Goal: Information Seeking & Learning: Learn about a topic

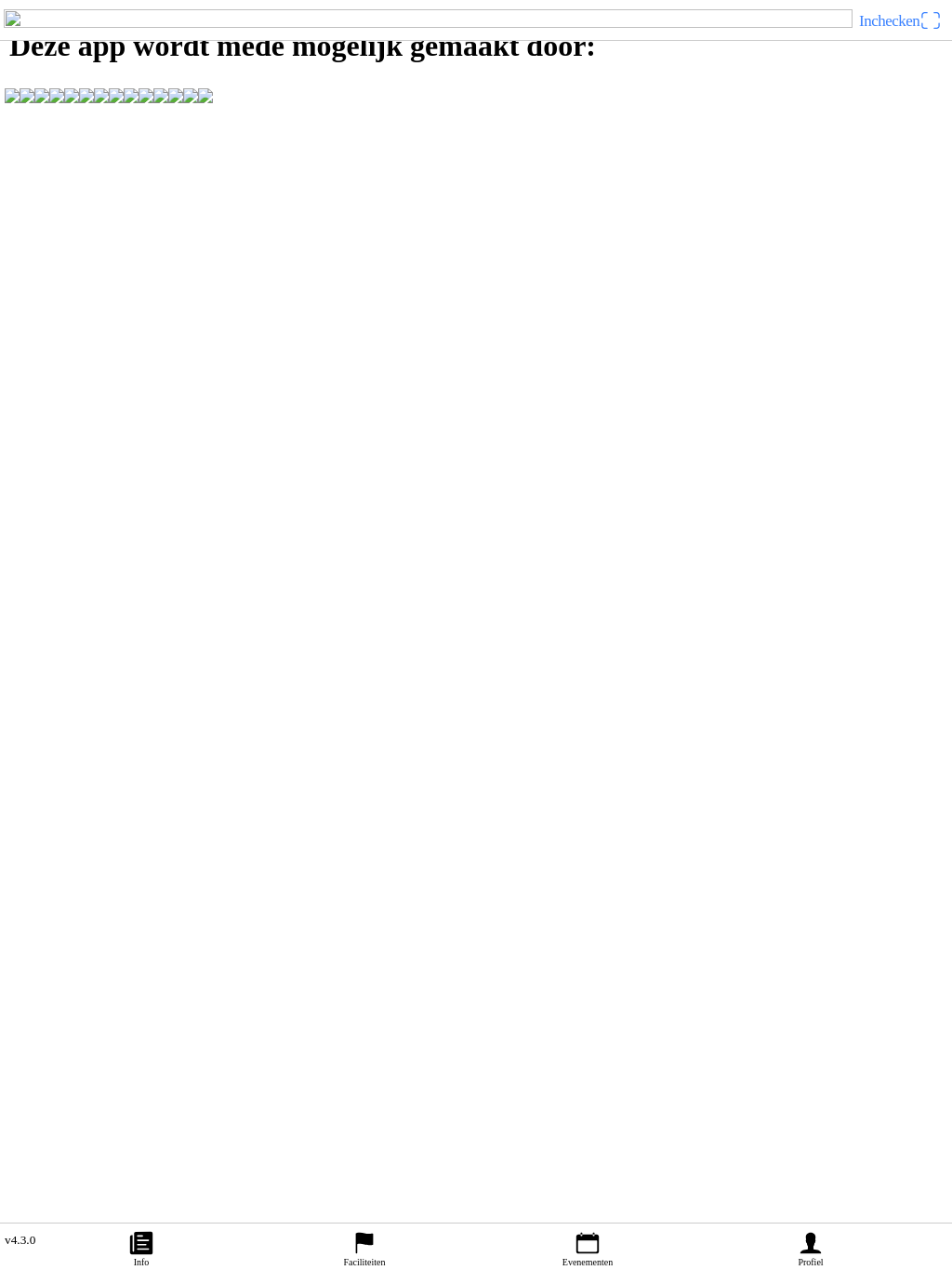
click at [592, 1229] on icon "calendar" at bounding box center [587, 1243] width 27 height 27
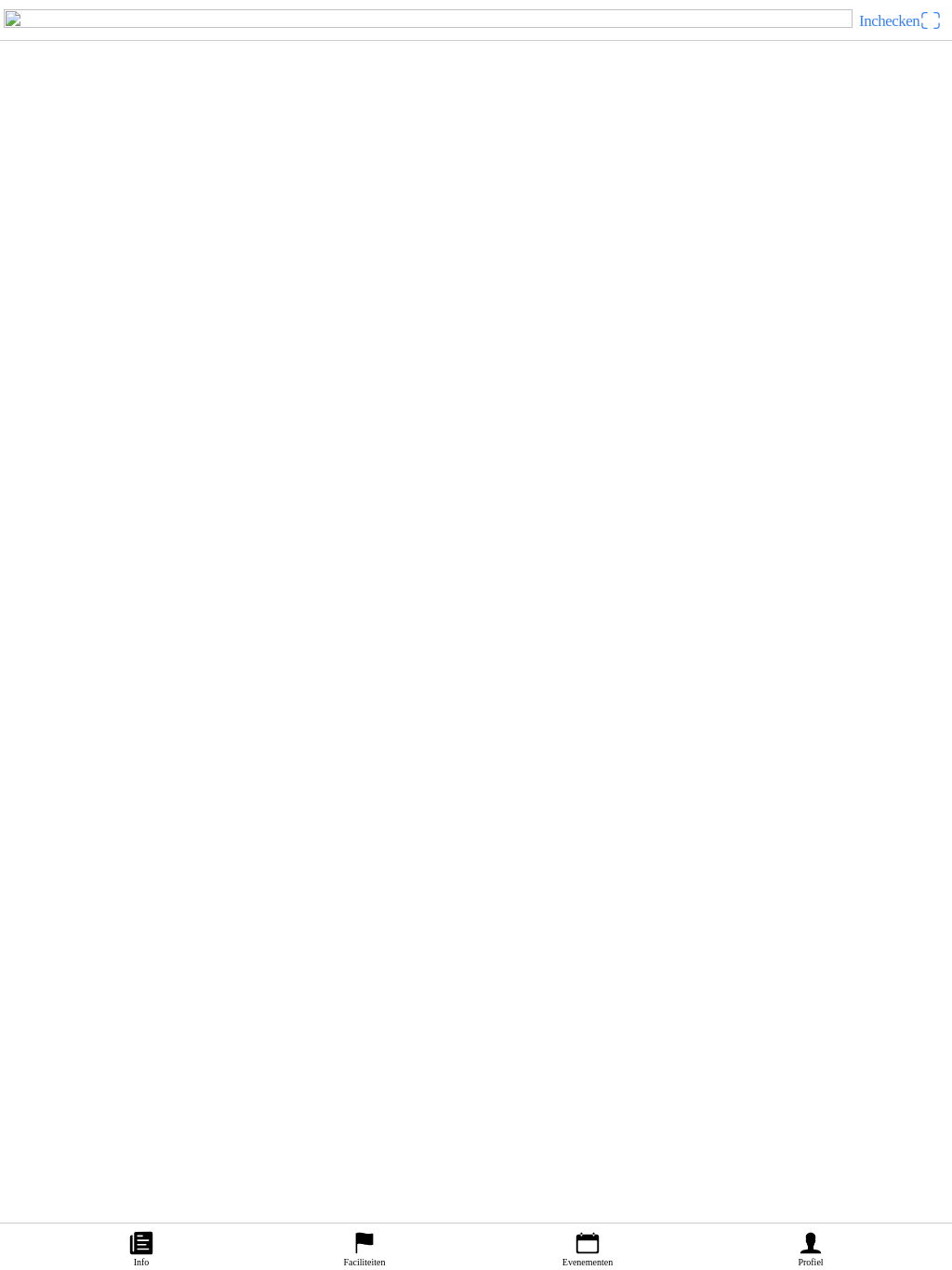
scroll to position [4608, 0]
click at [328, 337] on div "[DATE] 08:30 Superenduro De Tapjagers" at bounding box center [512, 300] width 863 height 76
click at [78, 31] on img at bounding box center [428, 21] width 849 height 23
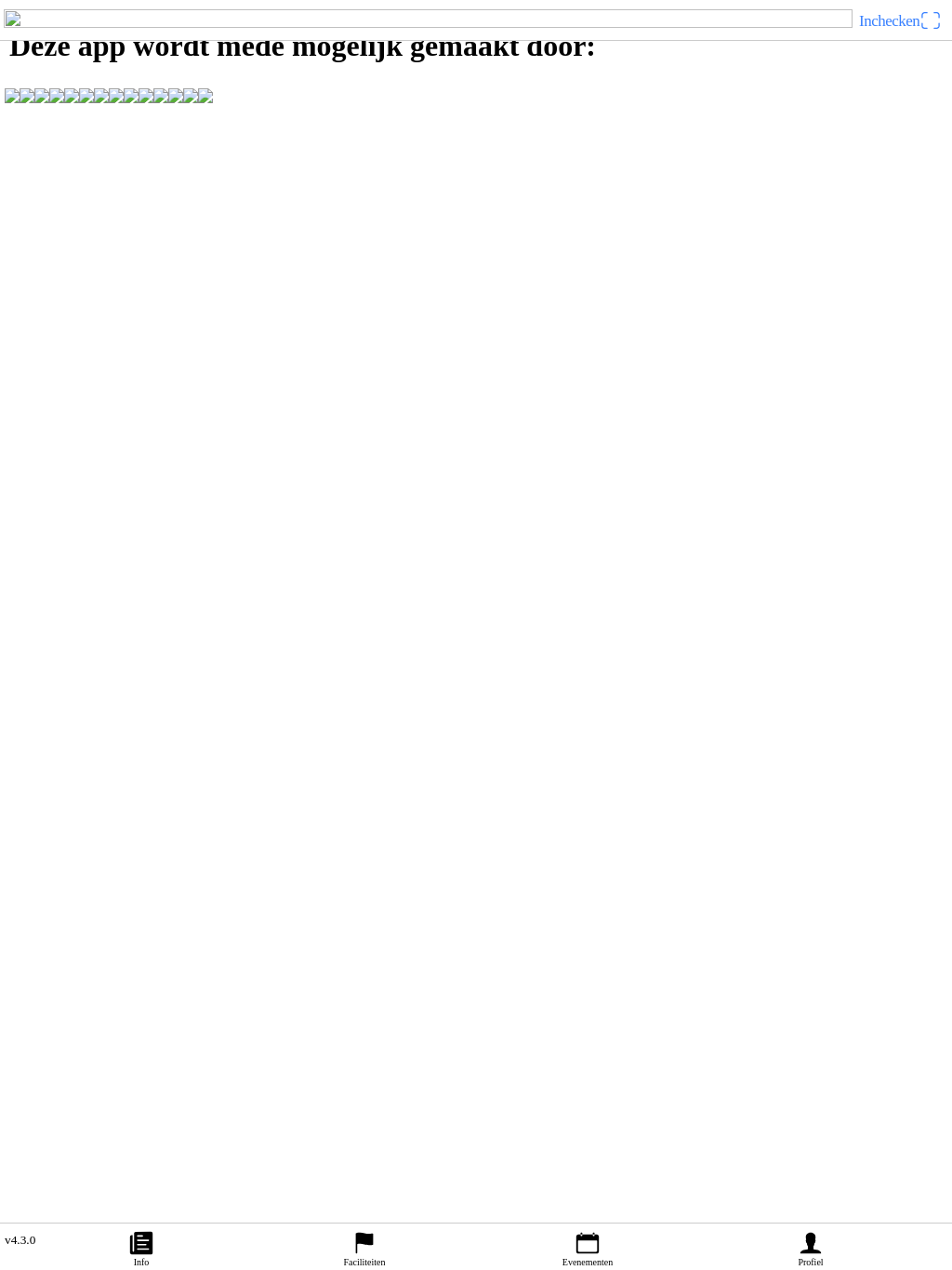
click at [567, 1228] on link "Evenementen" at bounding box center [588, 1246] width 224 height 46
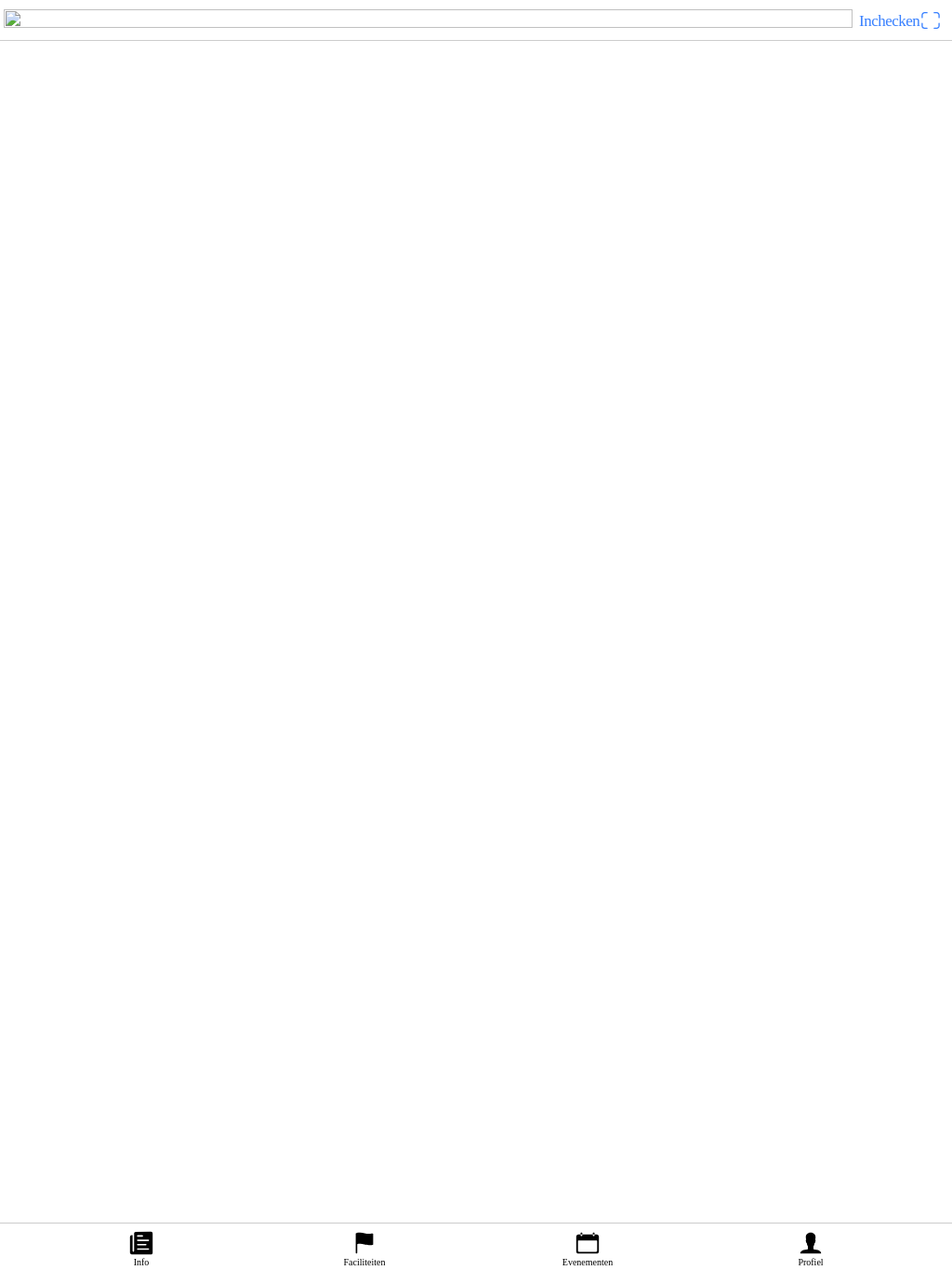
scroll to position [16933, 0]
